Goal: Task Accomplishment & Management: Manage account settings

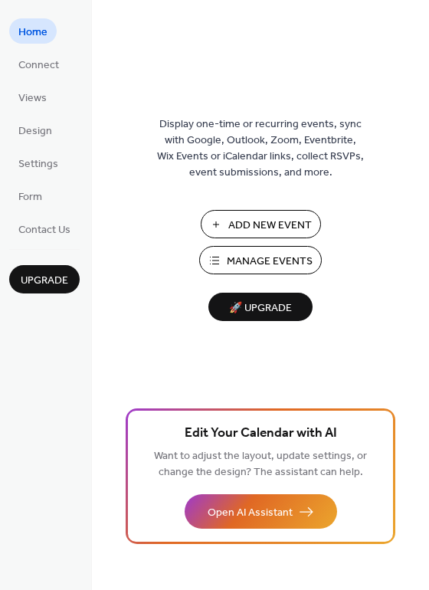
click at [238, 262] on span "Manage Events" at bounding box center [270, 262] width 86 height 16
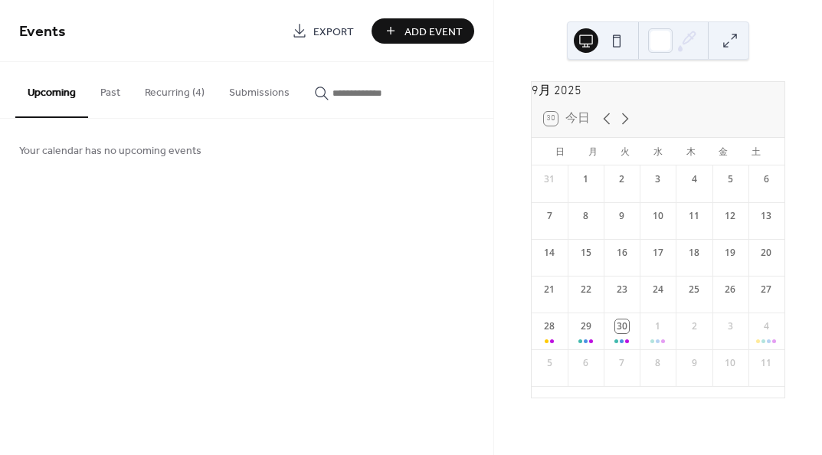
click at [182, 96] on button "Recurring (4)" at bounding box center [175, 89] width 84 height 54
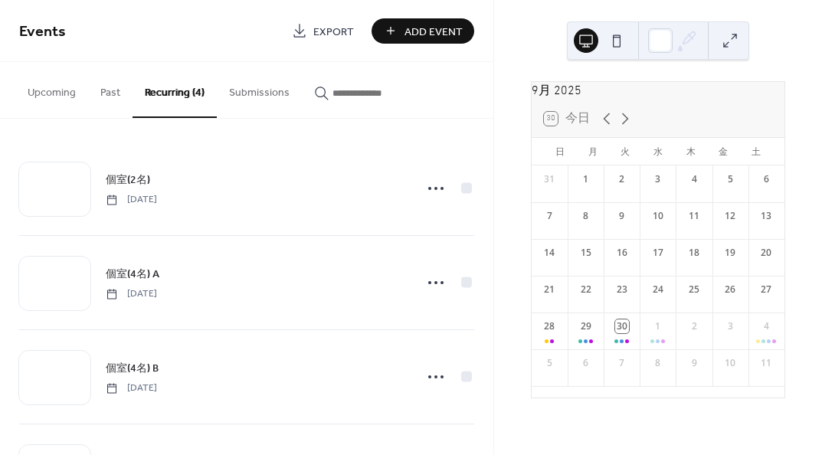
click at [143, 179] on span "個室(2名)" at bounding box center [128, 180] width 44 height 16
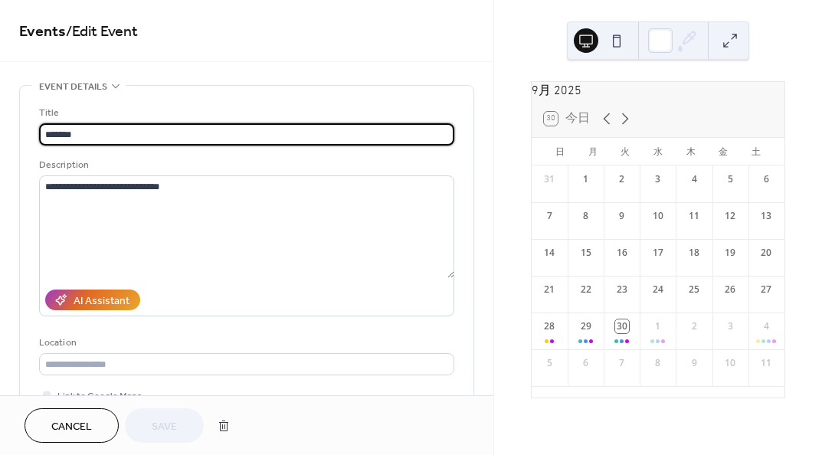
type input "**********"
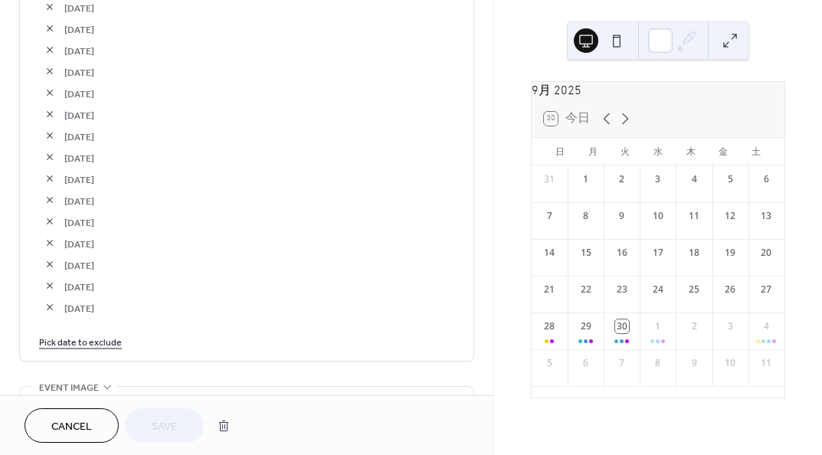
scroll to position [2912, 0]
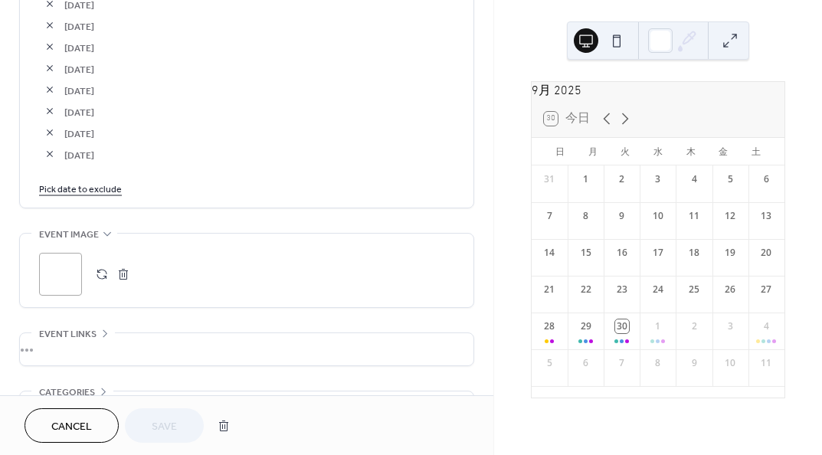
click at [102, 186] on link "Pick date to exclude" at bounding box center [80, 188] width 83 height 16
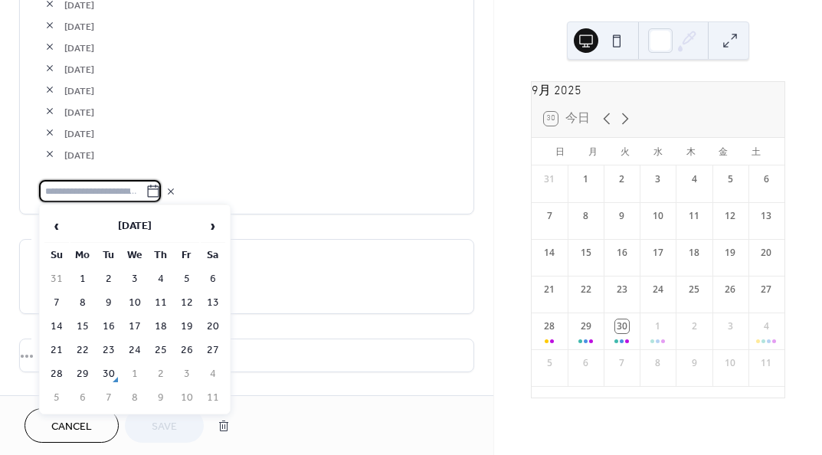
click at [58, 371] on td "28" at bounding box center [56, 374] width 25 height 22
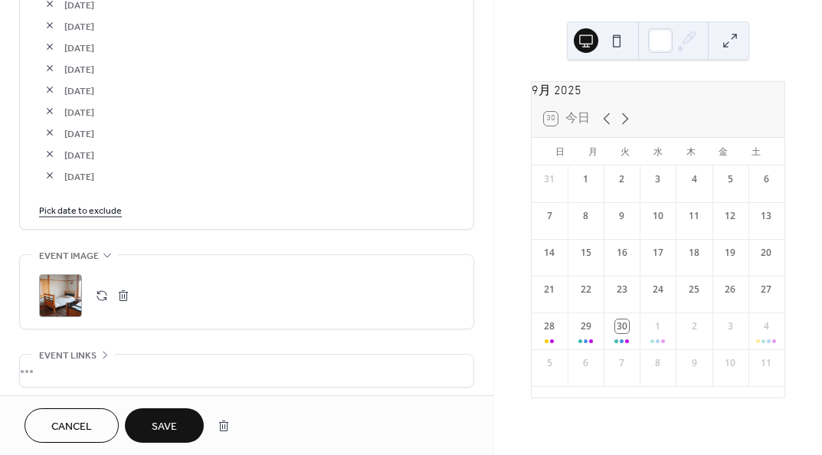
click at [98, 207] on link "Pick date to exclude" at bounding box center [80, 210] width 83 height 16
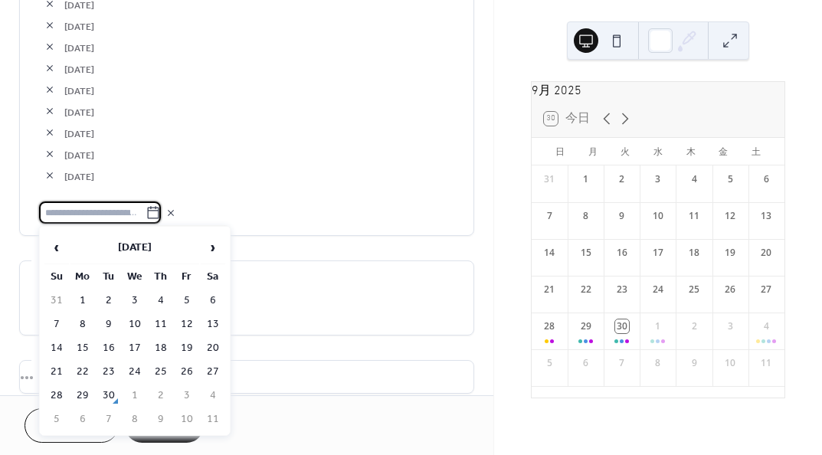
click at [86, 398] on td "29" at bounding box center [82, 396] width 25 height 22
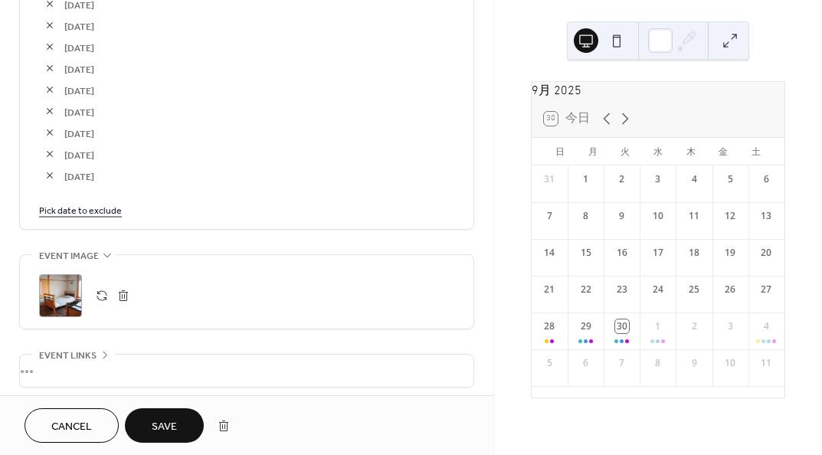
click at [235, 162] on div "[DATE]" at bounding box center [246, 153] width 415 height 21
click at [99, 212] on link "Pick date to exclude" at bounding box center [80, 210] width 83 height 16
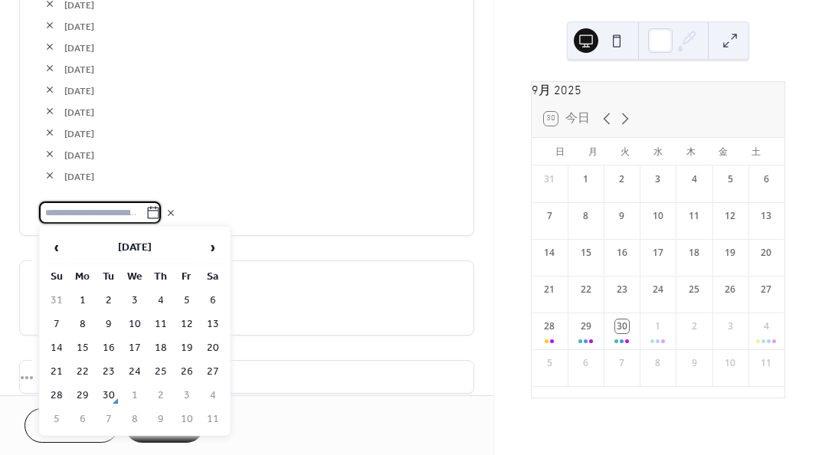
click at [210, 244] on span "›" at bounding box center [213, 247] width 23 height 31
click at [209, 243] on span "›" at bounding box center [213, 247] width 23 height 31
click at [57, 322] on td "2" at bounding box center [56, 324] width 25 height 22
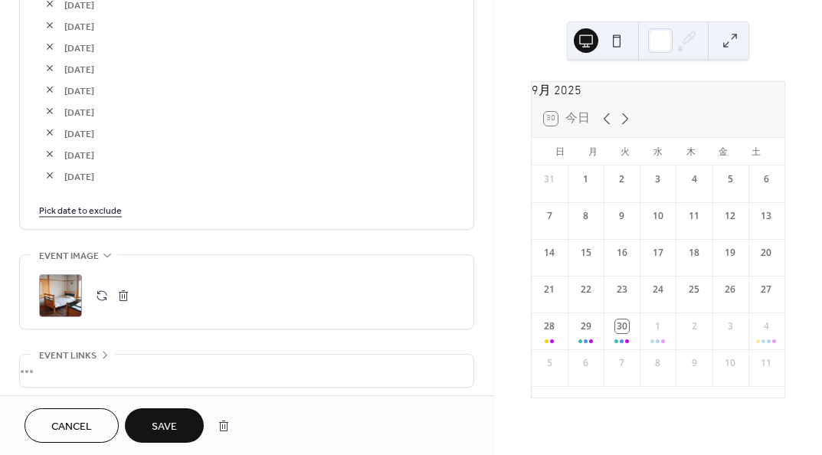
click at [168, 413] on button "Save" at bounding box center [164, 425] width 79 height 34
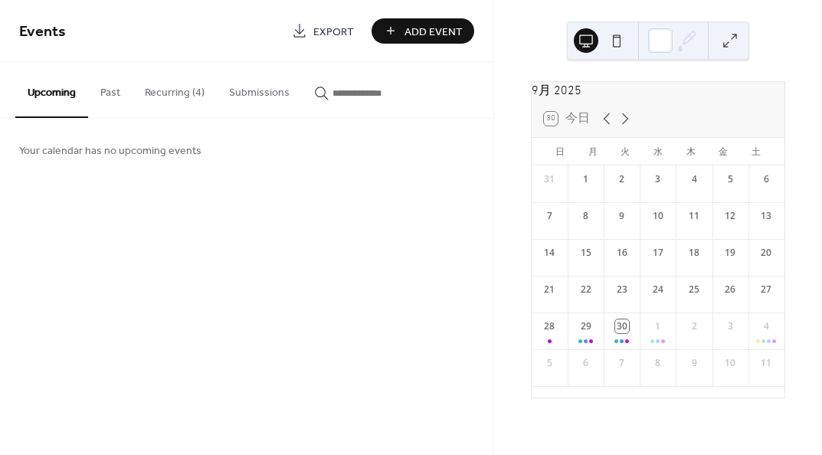
click at [166, 90] on button "Recurring (4)" at bounding box center [175, 89] width 84 height 54
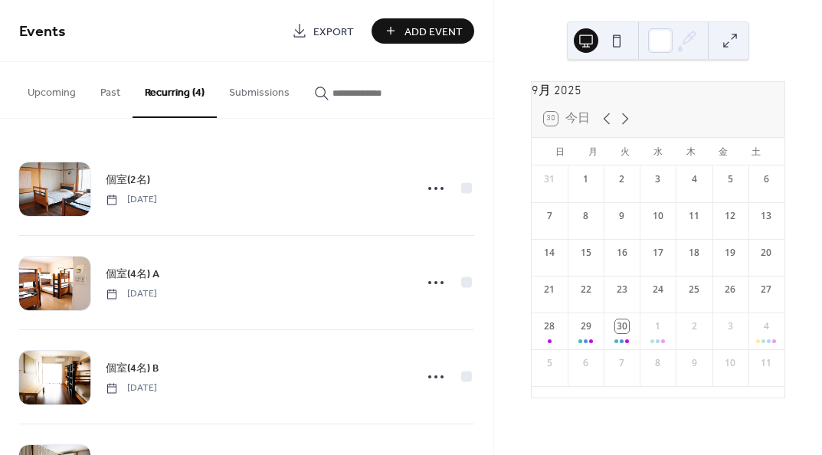
scroll to position [84, 0]
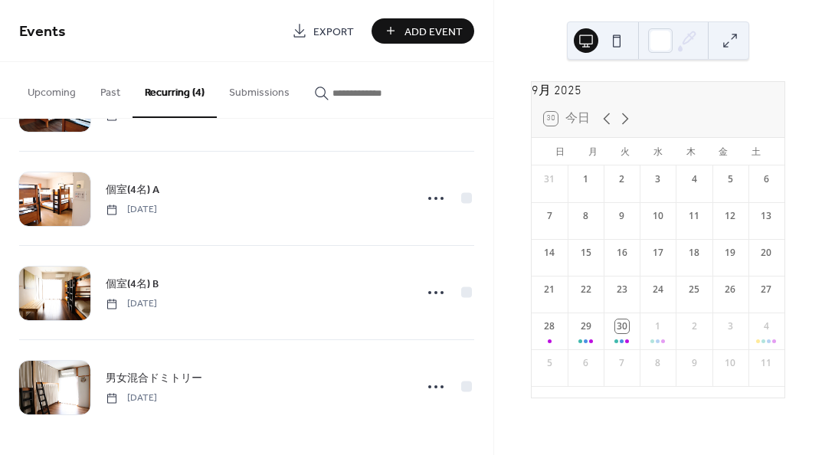
click at [142, 189] on span "個室(4名) A" at bounding box center [133, 190] width 54 height 16
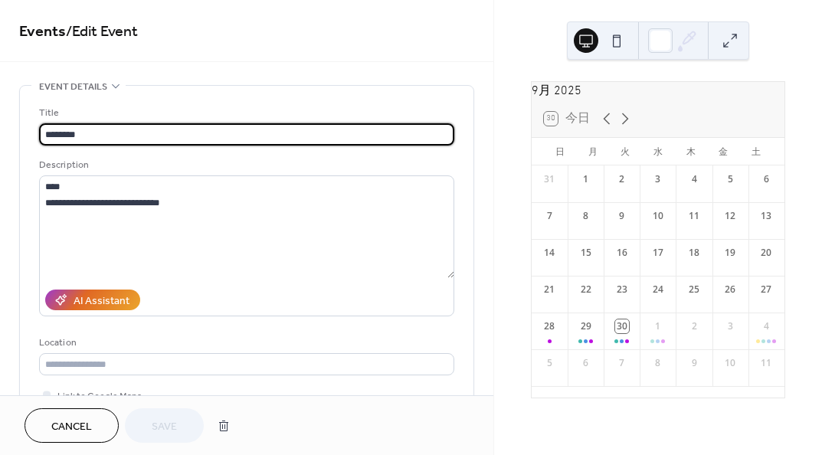
type input "**********"
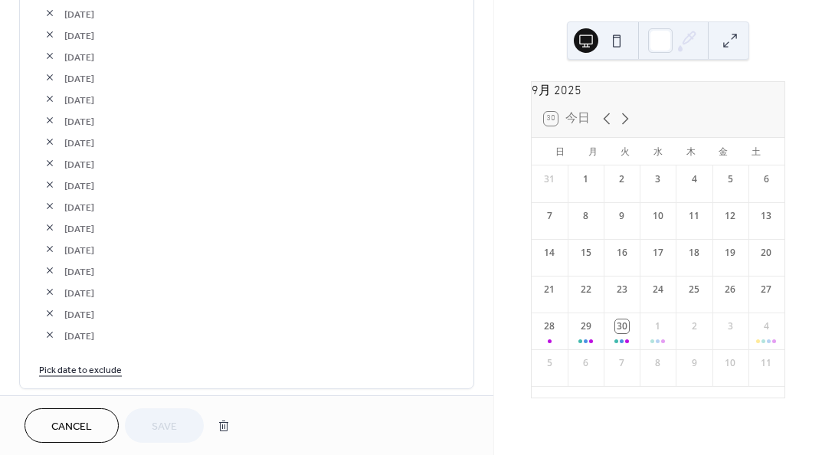
scroll to position [2605, 0]
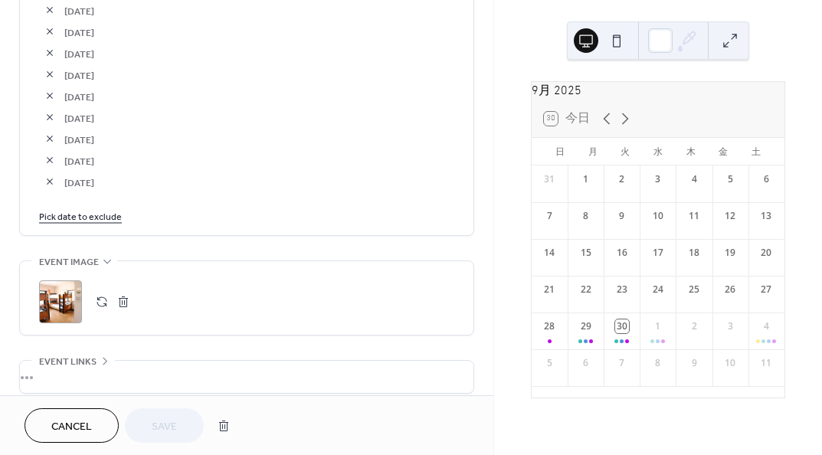
click at [88, 215] on link "Pick date to exclude" at bounding box center [80, 216] width 83 height 16
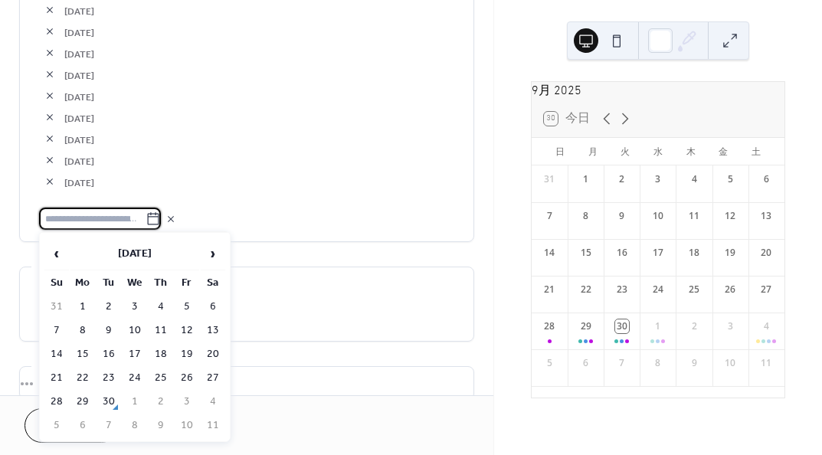
click at [56, 395] on td "28" at bounding box center [56, 402] width 25 height 22
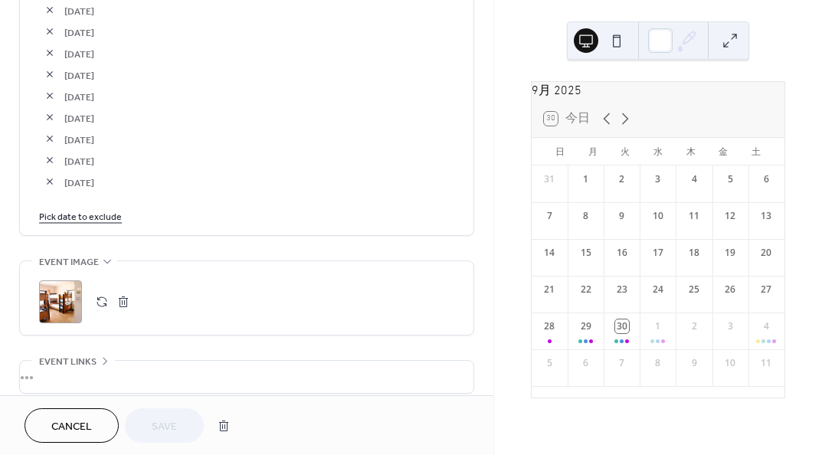
click at [86, 212] on link "Pick date to exclude" at bounding box center [80, 216] width 83 height 16
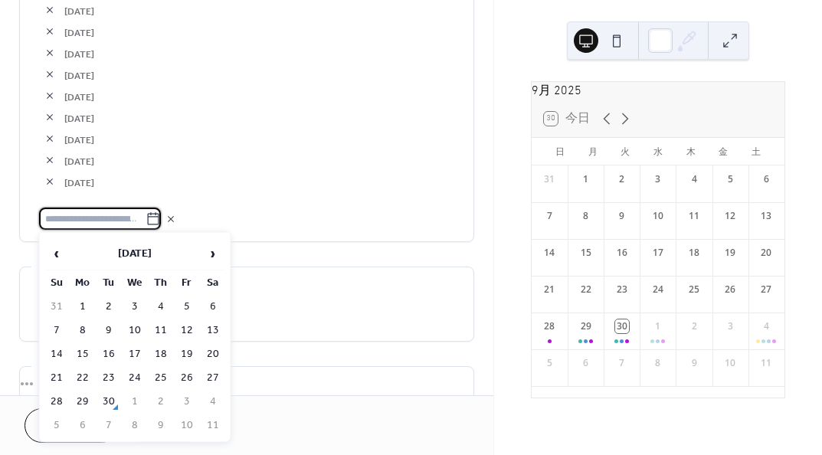
click at [80, 393] on td "29" at bounding box center [82, 402] width 25 height 22
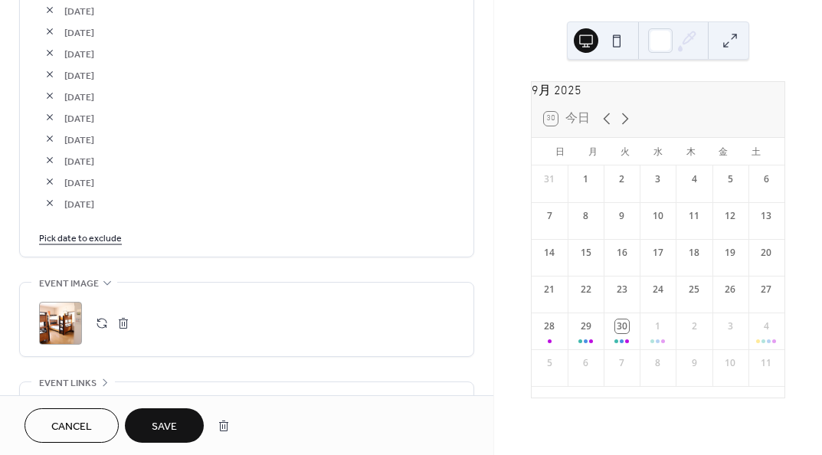
click at [104, 234] on link "Pick date to exclude" at bounding box center [80, 237] width 83 height 16
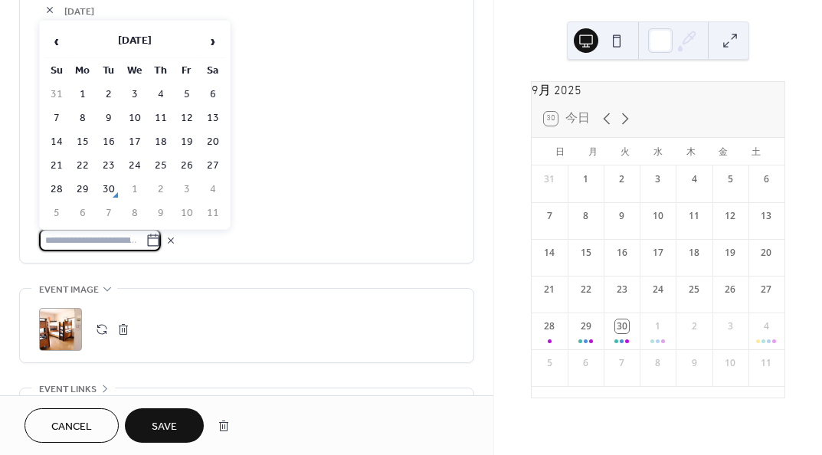
click at [213, 43] on span "›" at bounding box center [213, 41] width 23 height 31
click at [213, 42] on span "›" at bounding box center [213, 41] width 23 height 31
click at [179, 114] on td "7" at bounding box center [187, 118] width 25 height 22
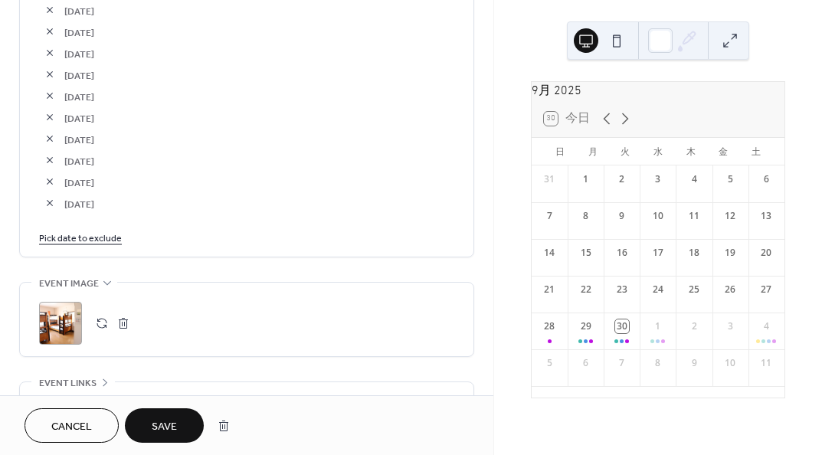
click at [102, 236] on link "Pick date to exclude" at bounding box center [80, 237] width 83 height 16
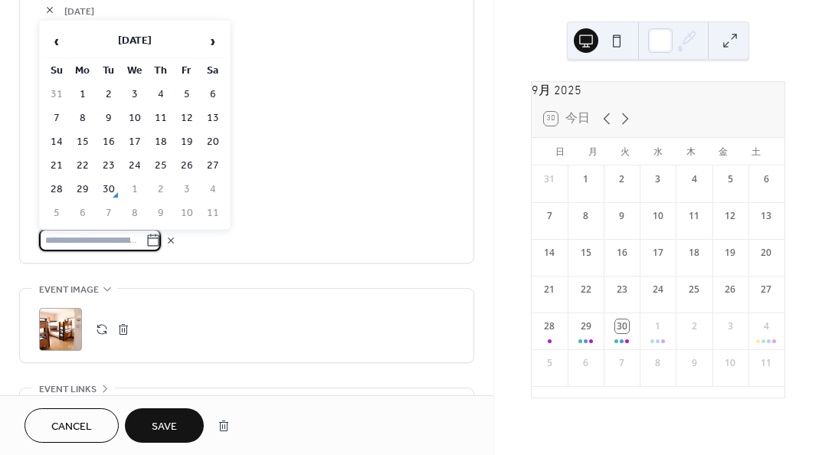
click at [212, 50] on span "›" at bounding box center [213, 41] width 23 height 31
click at [204, 113] on td "8" at bounding box center [213, 118] width 25 height 22
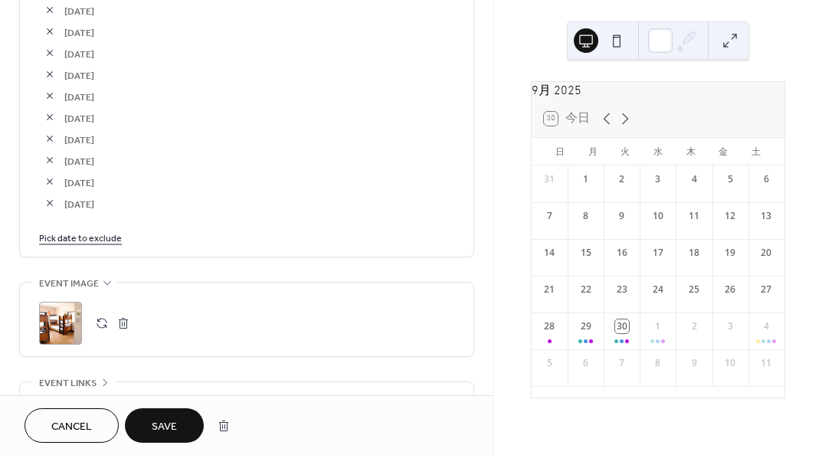
click at [113, 242] on link "Pick date to exclude" at bounding box center [80, 237] width 83 height 16
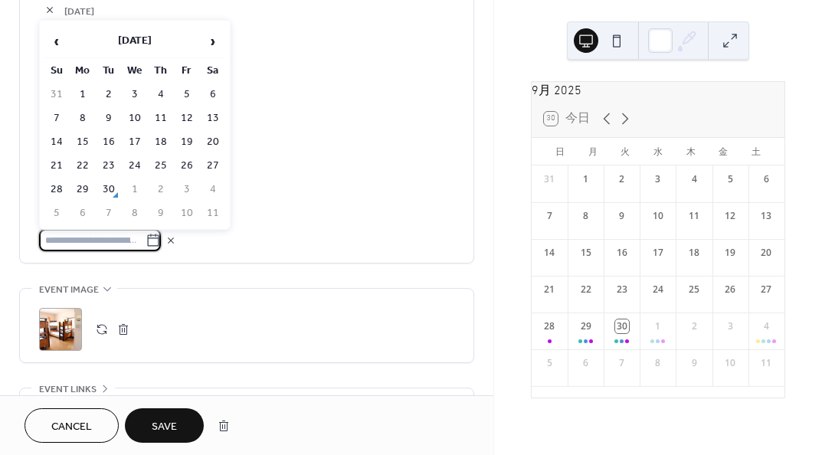
click at [218, 48] on span "›" at bounding box center [213, 41] width 23 height 31
click at [51, 136] on td "9" at bounding box center [56, 142] width 25 height 22
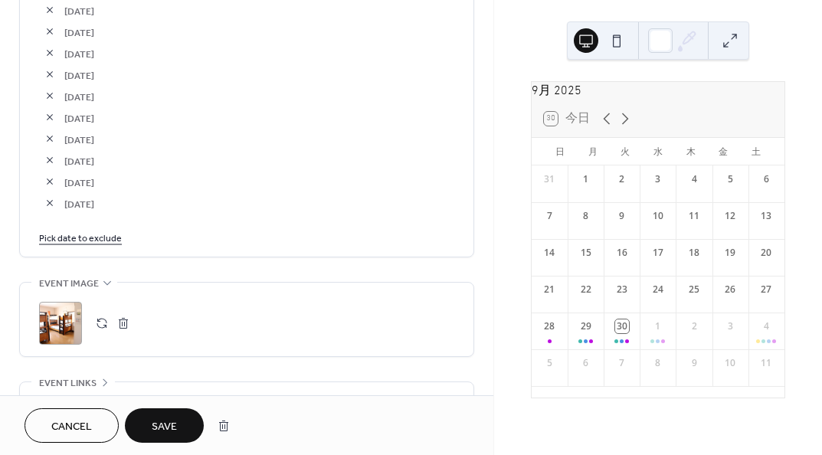
click at [174, 427] on span "Save" at bounding box center [164, 427] width 25 height 16
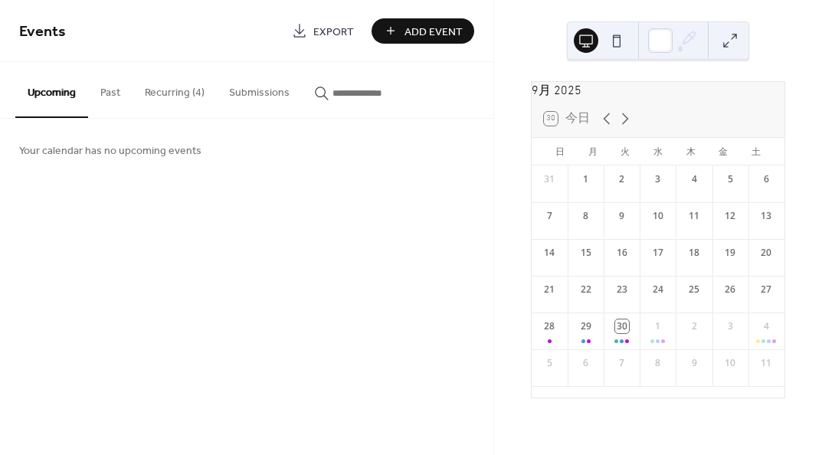
click at [165, 98] on button "Recurring (4)" at bounding box center [175, 89] width 84 height 54
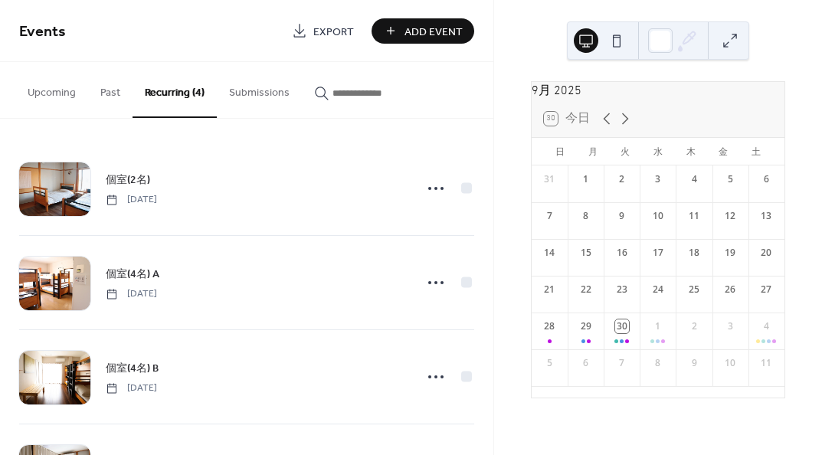
click at [143, 366] on span "個室(4名) B" at bounding box center [132, 369] width 53 height 16
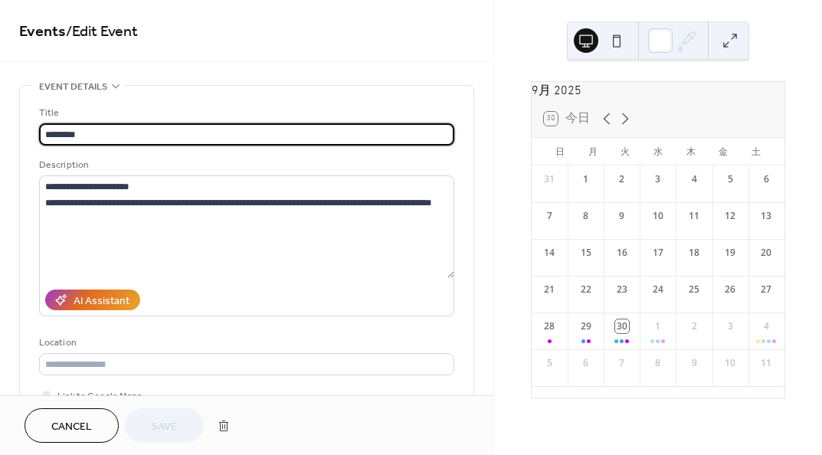
type input "**********"
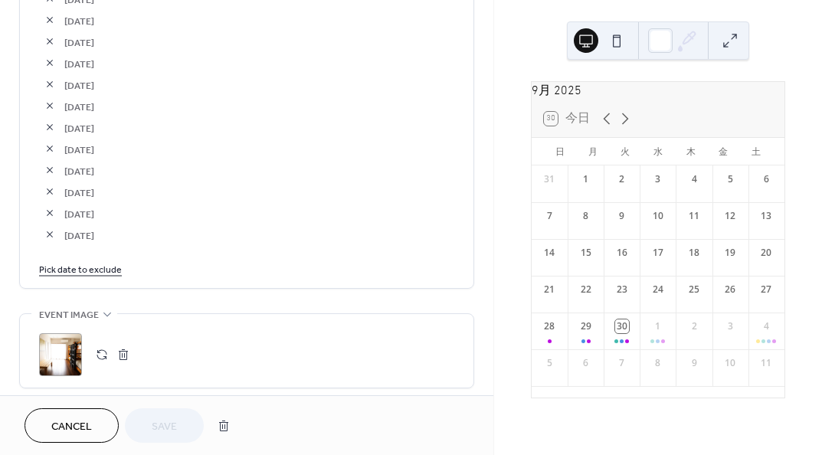
scroll to position [2682, 0]
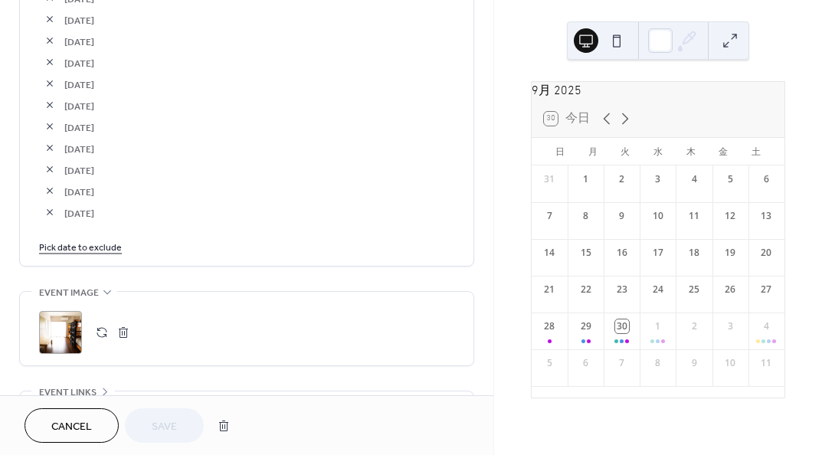
click at [100, 245] on link "Pick date to exclude" at bounding box center [80, 246] width 83 height 16
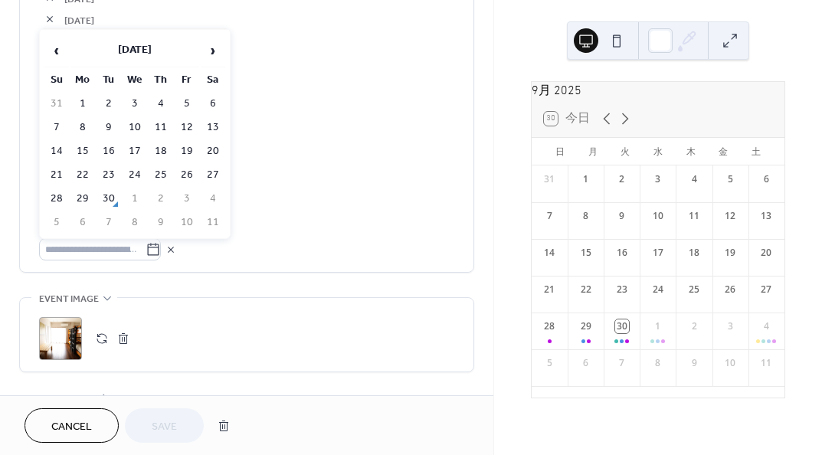
click at [54, 198] on td "28" at bounding box center [56, 199] width 25 height 22
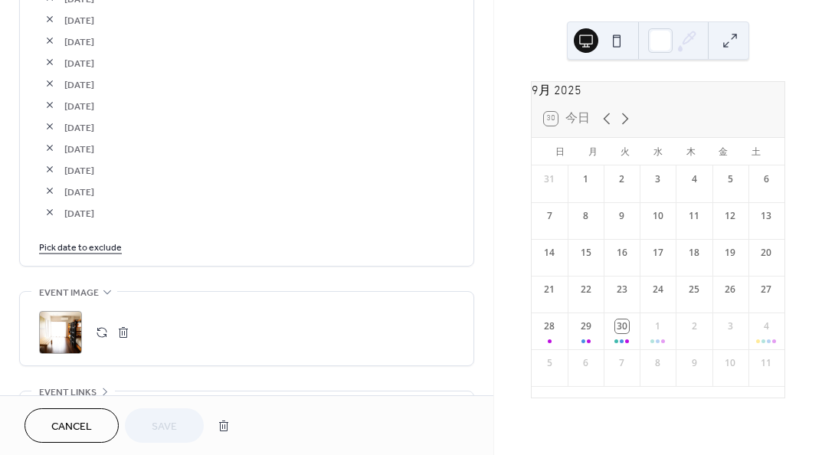
click at [103, 250] on link "Pick date to exclude" at bounding box center [80, 246] width 83 height 16
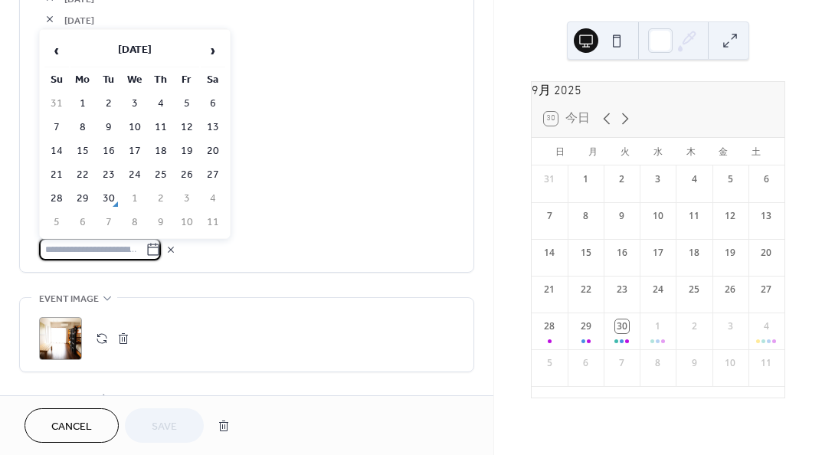
click at [83, 192] on td "29" at bounding box center [82, 199] width 25 height 22
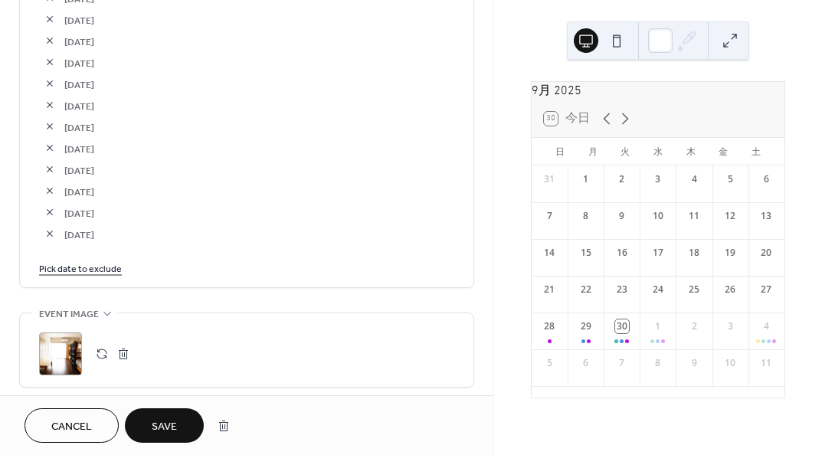
click at [107, 261] on link "Pick date to exclude" at bounding box center [80, 268] width 83 height 16
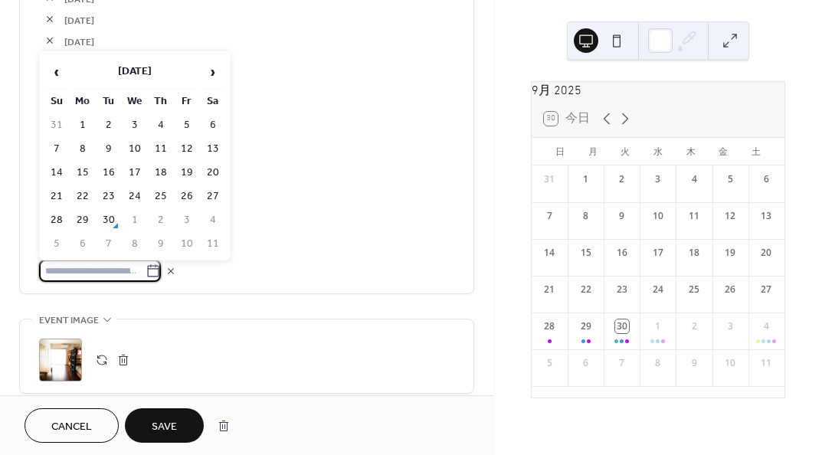
click at [208, 77] on span "›" at bounding box center [213, 72] width 23 height 31
click at [133, 218] on td "26" at bounding box center [135, 220] width 25 height 22
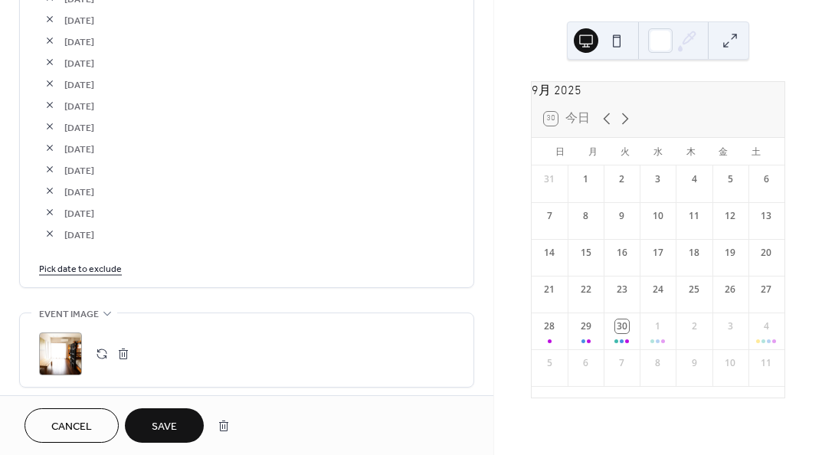
click at [173, 427] on span "Save" at bounding box center [164, 427] width 25 height 16
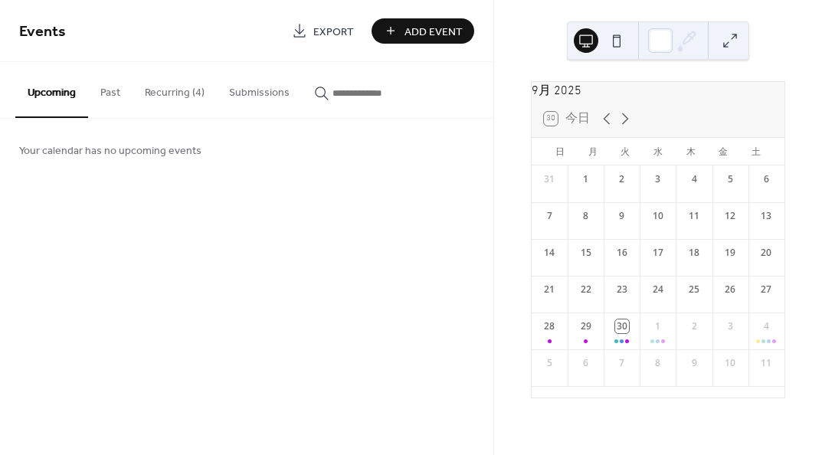
click at [166, 94] on button "Recurring (4)" at bounding box center [175, 89] width 84 height 54
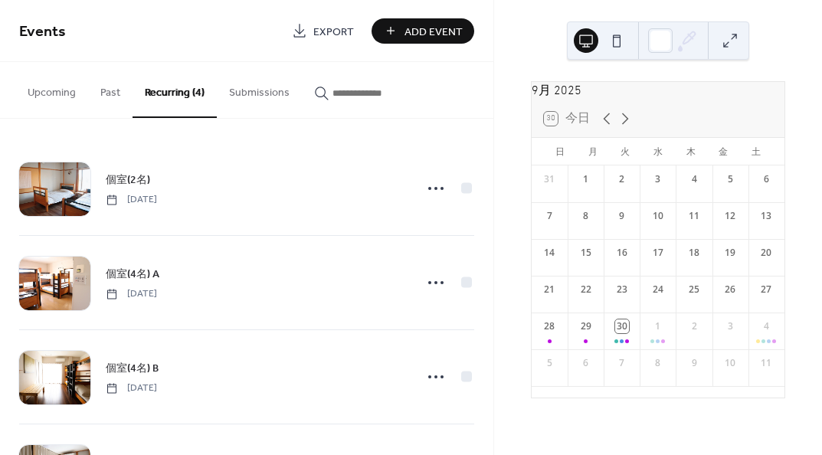
scroll to position [84, 0]
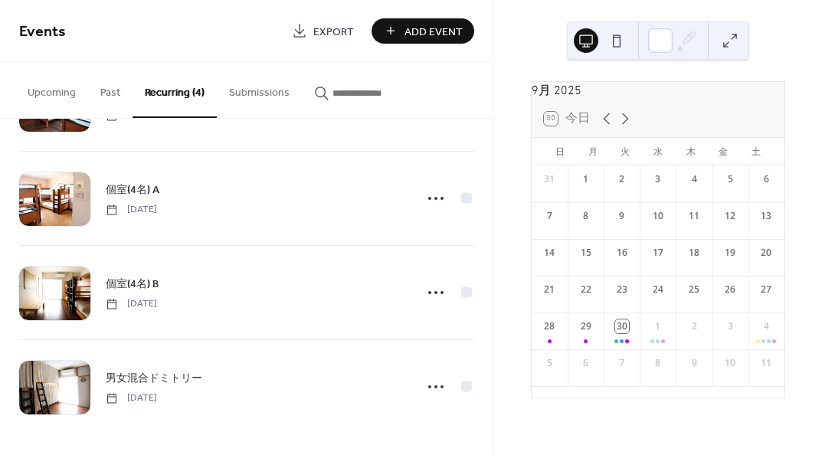
click at [142, 372] on span "男女混合ドミトリー" at bounding box center [154, 379] width 97 height 16
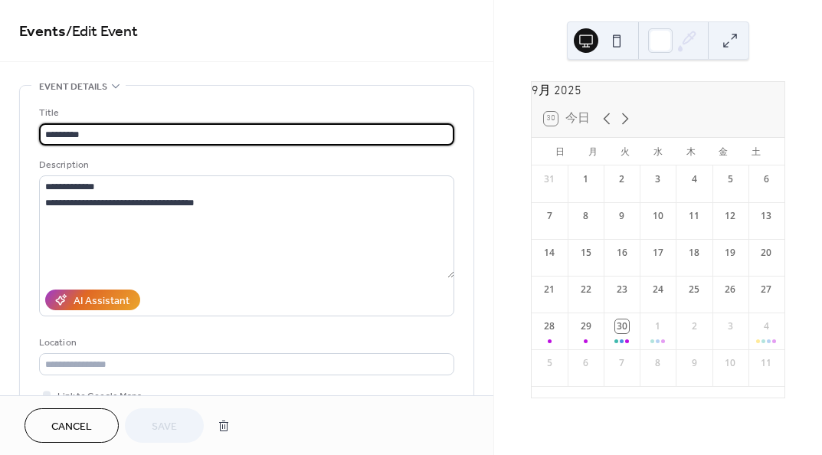
type input "**********"
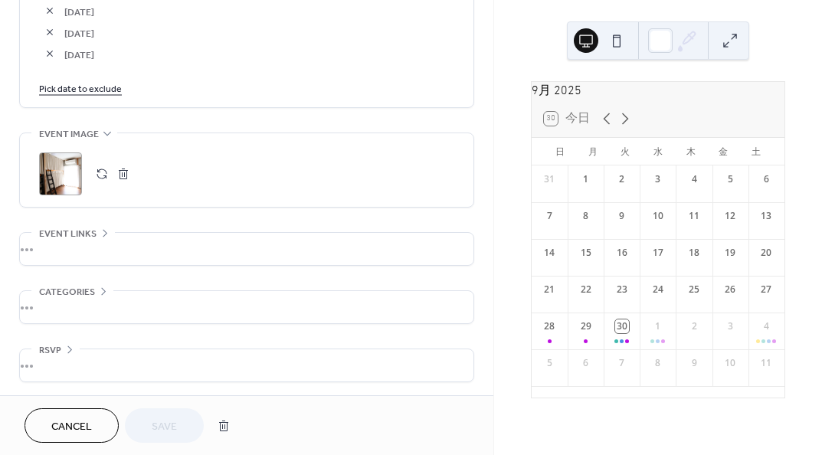
scroll to position [2365, 0]
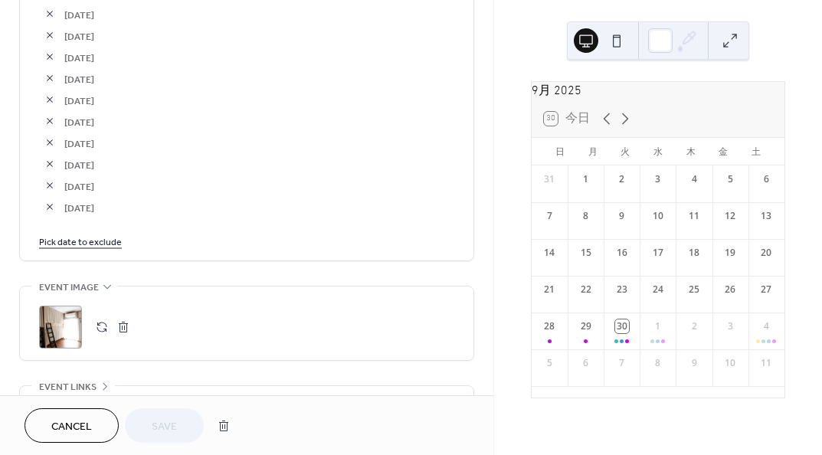
click at [109, 241] on link "Pick date to exclude" at bounding box center [80, 241] width 83 height 16
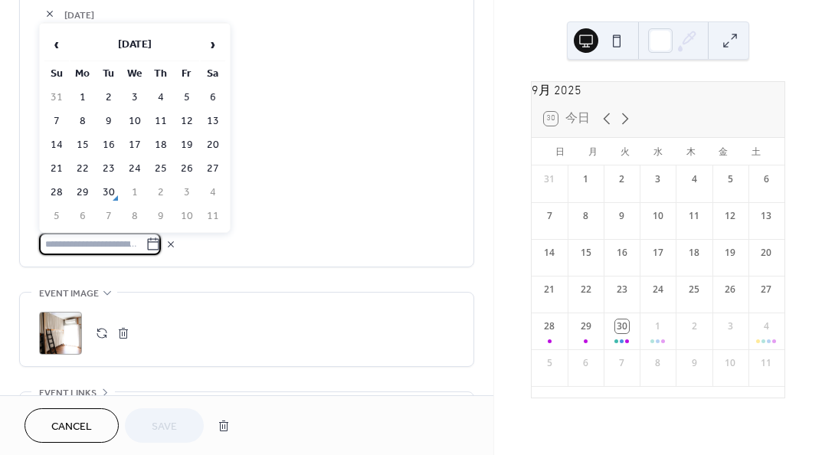
click at [207, 47] on span "›" at bounding box center [213, 44] width 23 height 31
click at [180, 145] on td "17" at bounding box center [187, 145] width 25 height 22
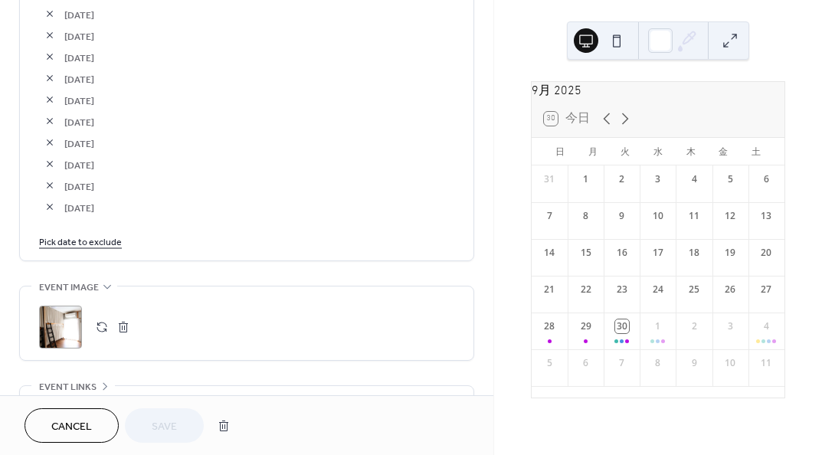
click at [116, 241] on link "Pick date to exclude" at bounding box center [80, 241] width 83 height 16
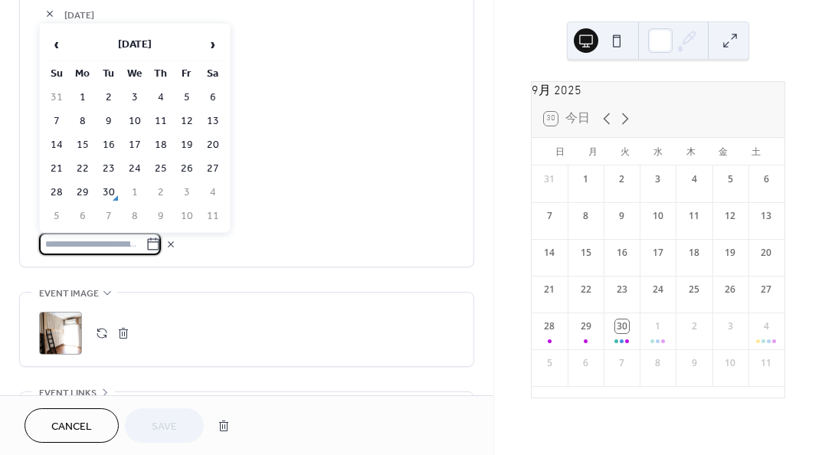
click at [210, 43] on span "›" at bounding box center [213, 44] width 23 height 31
click at [208, 143] on td "18" at bounding box center [213, 145] width 25 height 22
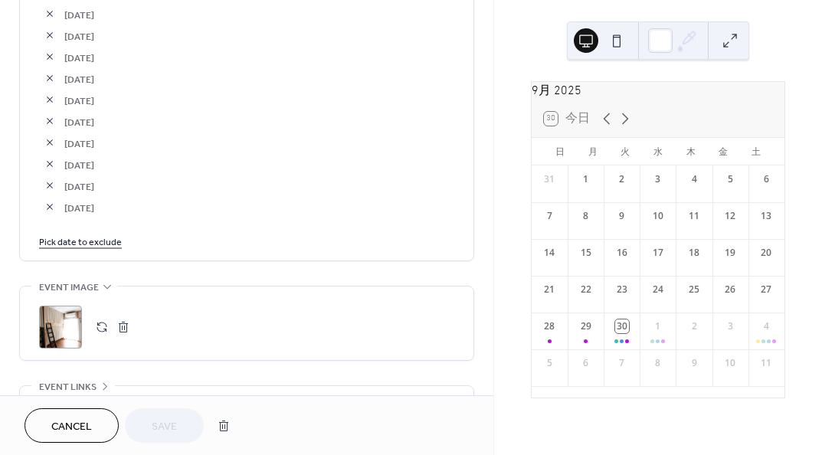
click at [110, 238] on link "Pick date to exclude" at bounding box center [80, 241] width 83 height 16
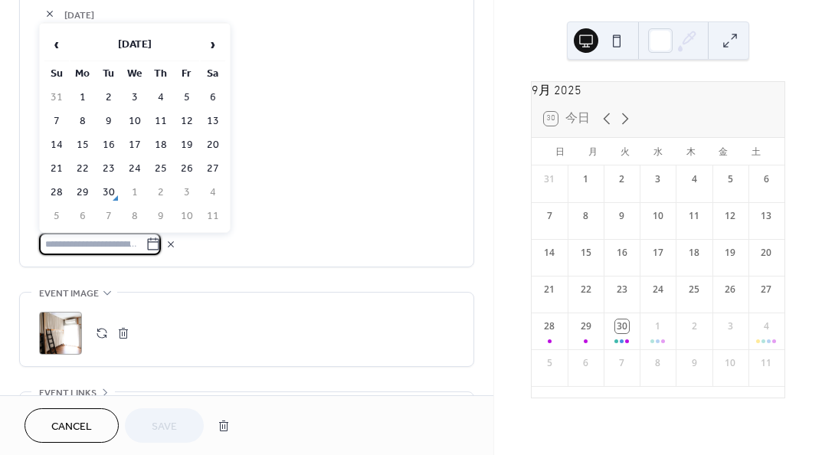
click at [339, 184] on span "[DATE]" at bounding box center [259, 187] width 390 height 16
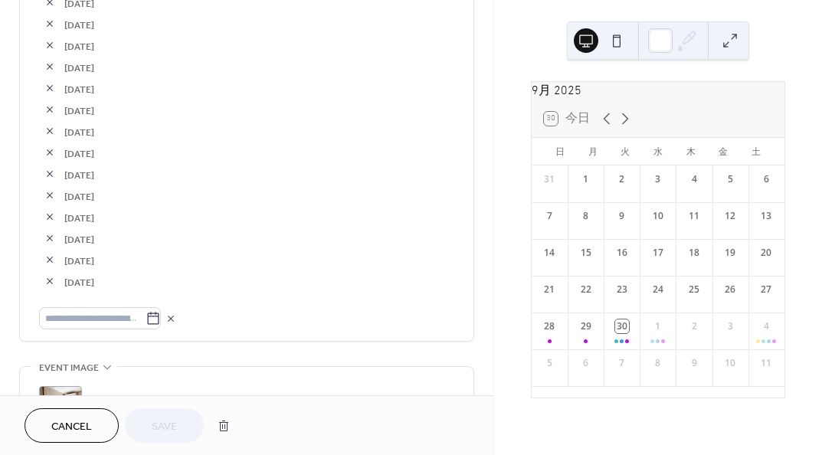
scroll to position [2452, 0]
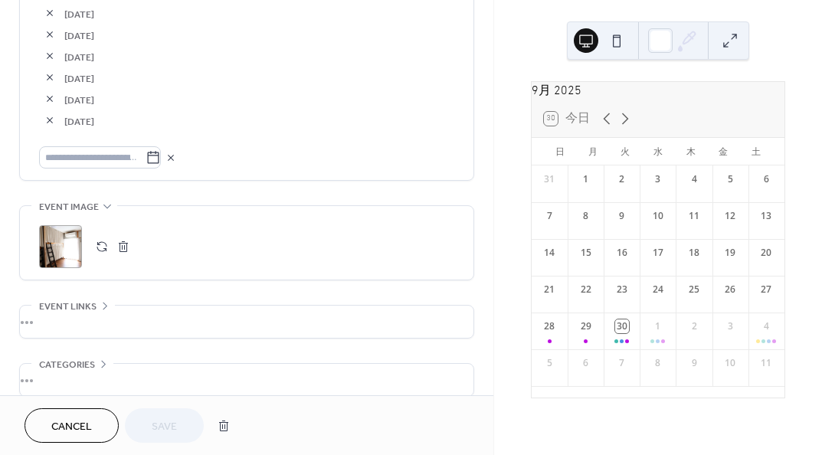
click at [161, 157] on icon at bounding box center [153, 157] width 15 height 15
click at [146, 157] on input "text" at bounding box center [92, 157] width 107 height 22
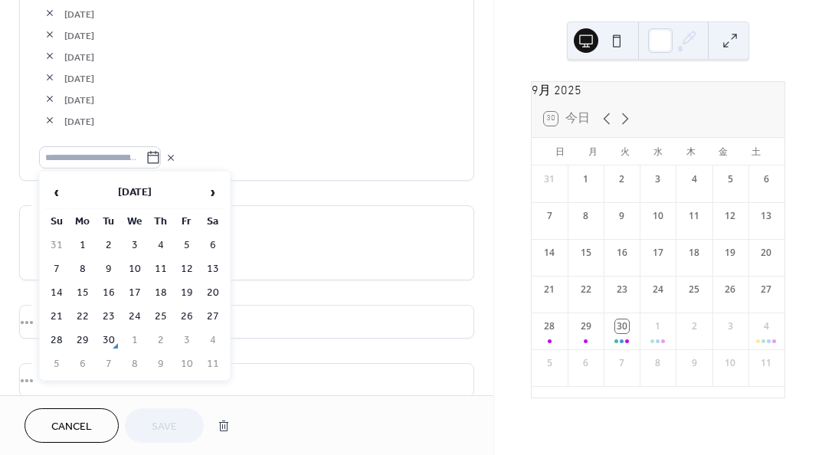
click at [57, 333] on td "28" at bounding box center [56, 340] width 25 height 22
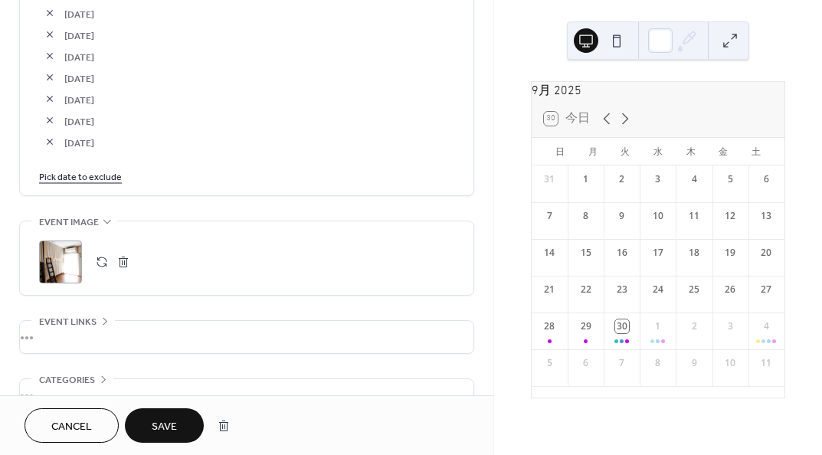
click at [110, 177] on link "Pick date to exclude" at bounding box center [80, 176] width 83 height 16
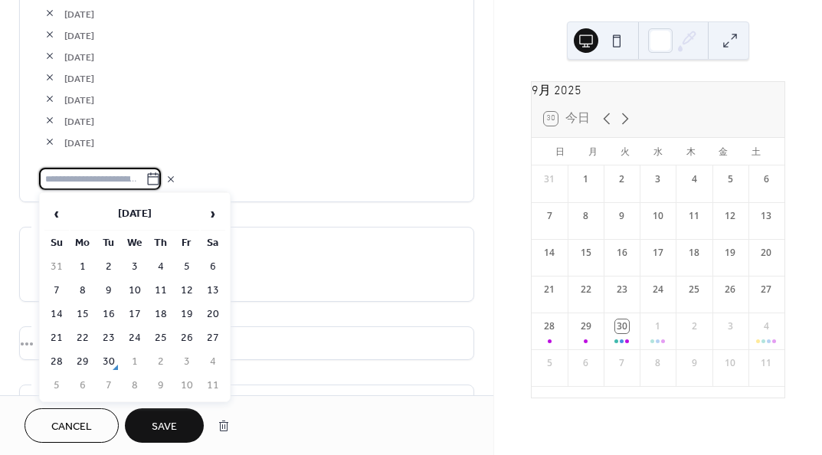
click at [85, 359] on td "29" at bounding box center [82, 362] width 25 height 22
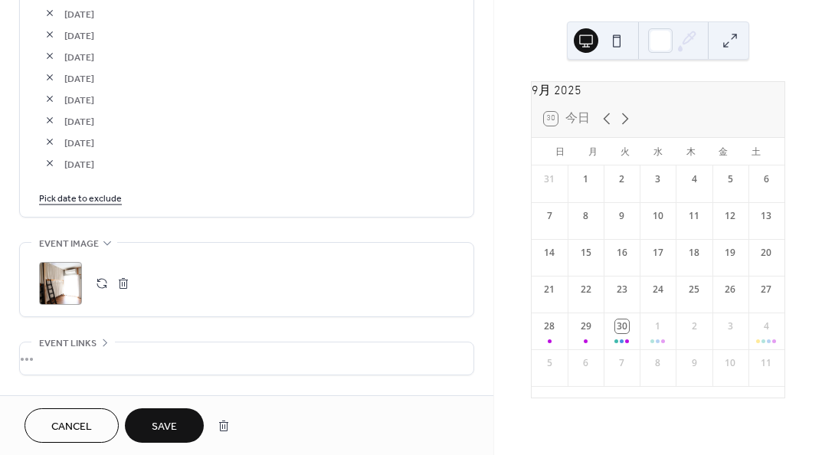
click at [169, 426] on span "Save" at bounding box center [164, 427] width 25 height 16
